Goal: Task Accomplishment & Management: Manage account settings

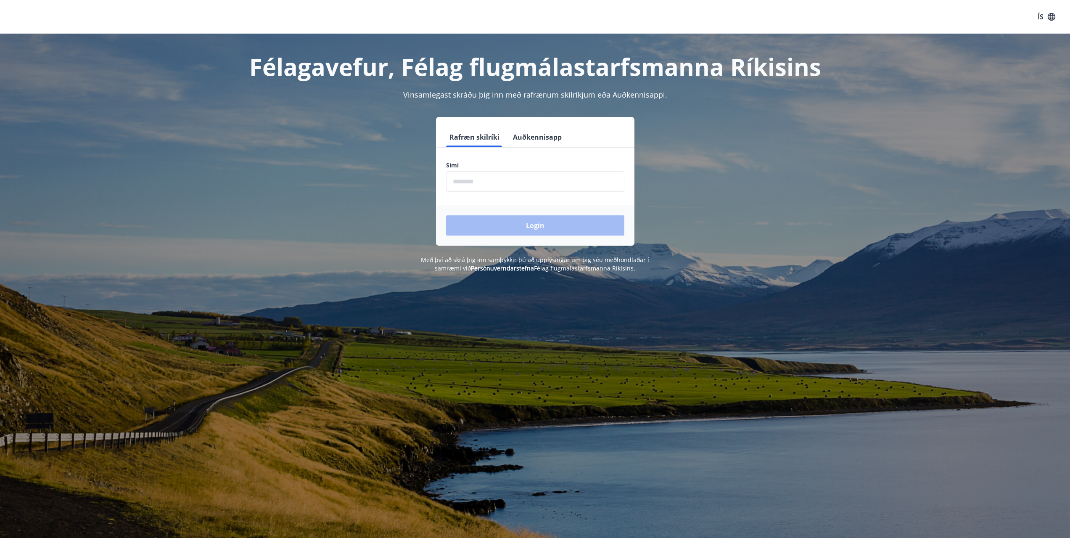
click at [535, 137] on button "Auðkennisapp" at bounding box center [536, 137] width 55 height 20
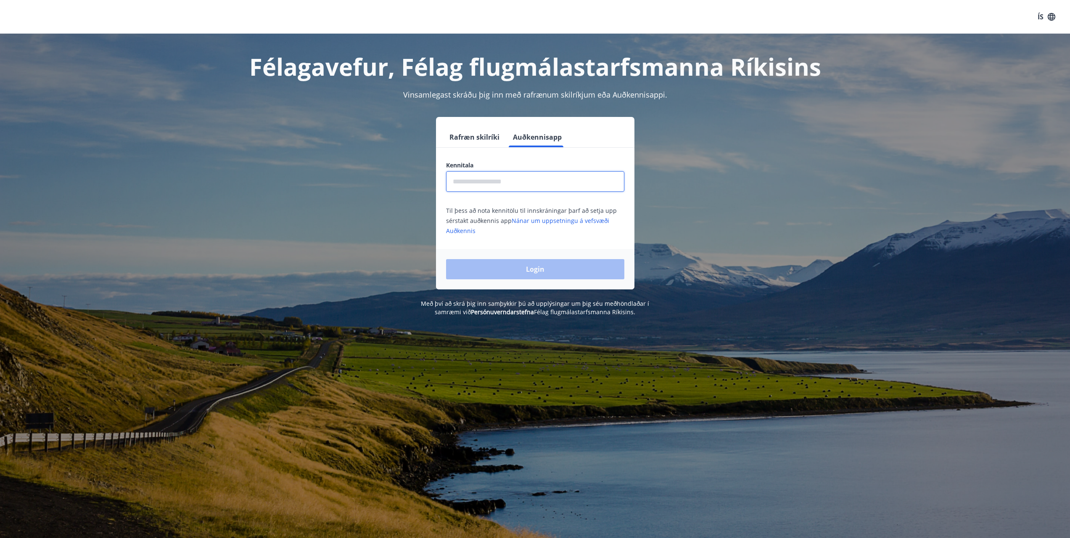
click at [514, 175] on input "text" at bounding box center [535, 181] width 178 height 21
type input "**********"
click at [538, 269] on button "Login" at bounding box center [535, 269] width 178 height 20
